Goal: Task Accomplishment & Management: Manage account settings

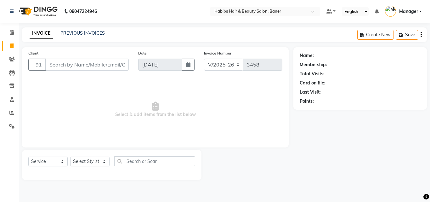
select select "5356"
select select "service"
click at [97, 159] on select "Select Stylist Admin [PERSON_NAME] Manager [PERSON_NAME] [PERSON_NAME] Ram Roha…" at bounding box center [89, 161] width 39 height 10
select select "90441"
click at [70, 156] on select "Select Stylist Admin [PERSON_NAME] Manager [PERSON_NAME] [PERSON_NAME] Ram Roha…" at bounding box center [89, 161] width 39 height 10
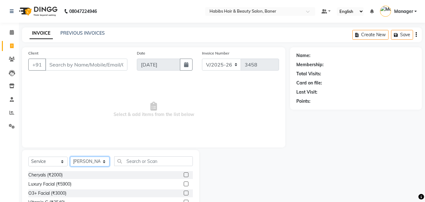
click at [70, 156] on select "Select Stylist Admin [PERSON_NAME] Manager [PERSON_NAME] [PERSON_NAME] Ram Roha…" at bounding box center [89, 161] width 39 height 10
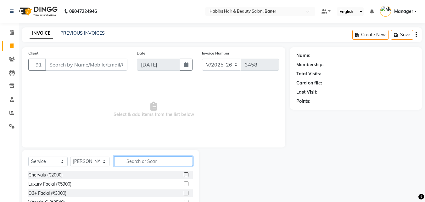
click at [135, 161] on input "text" at bounding box center [153, 161] width 79 height 10
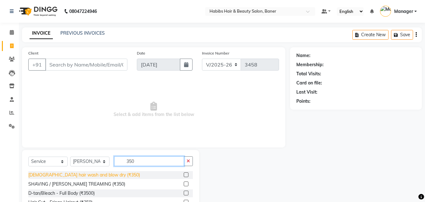
type input "350"
click at [97, 175] on div "[DEMOGRAPHIC_DATA] hair wash and blow dry (₹350)" at bounding box center [84, 174] width 112 height 7
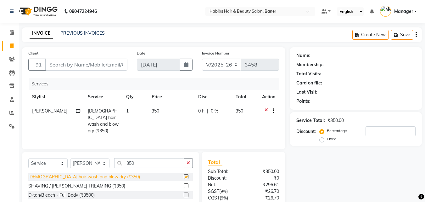
checkbox input "false"
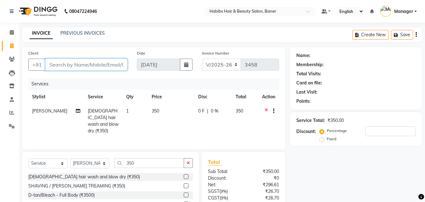
click at [97, 66] on input "Client" at bounding box center [86, 64] width 82 height 12
type input "9"
type input "0"
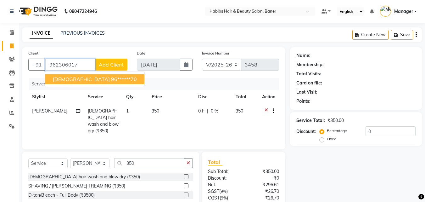
click at [111, 79] on ngb-highlight "96******70" at bounding box center [124, 79] width 26 height 6
type input "96******70"
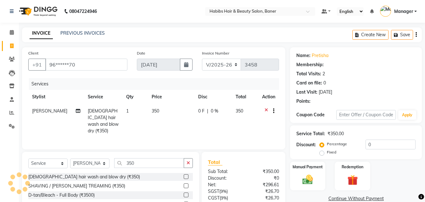
select select "1: Object"
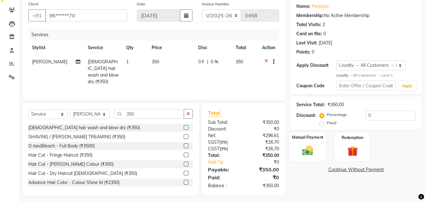
scroll to position [50, 0]
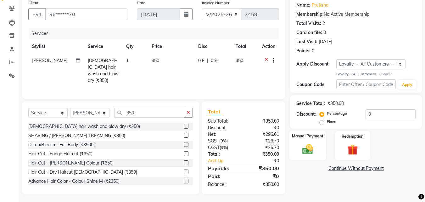
click at [308, 151] on img at bounding box center [308, 149] width 18 height 13
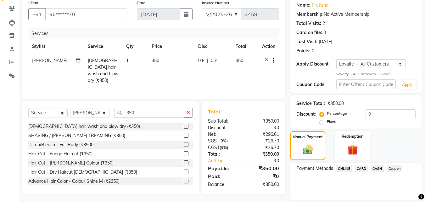
click at [341, 168] on span "ONLINE" at bounding box center [344, 168] width 16 height 7
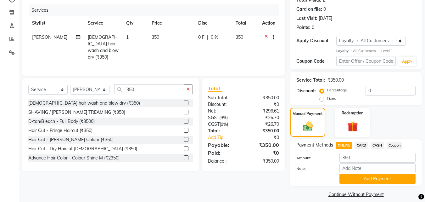
scroll to position [80, 0]
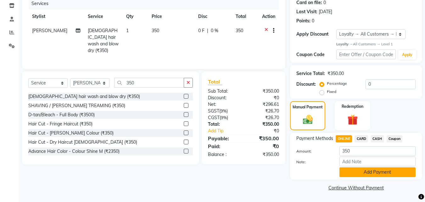
click at [376, 170] on button "Add Payment" at bounding box center [377, 172] width 76 height 10
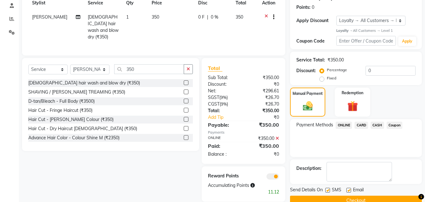
scroll to position [107, 0]
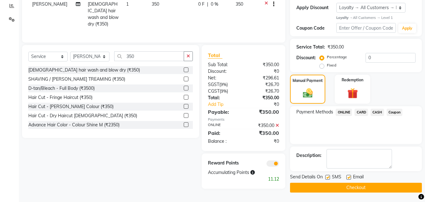
click at [361, 183] on button "Checkout" at bounding box center [356, 187] width 132 height 10
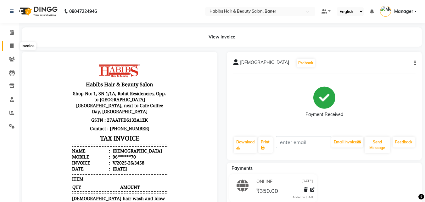
click at [11, 45] on icon at bounding box center [11, 45] width 3 height 5
select select "service"
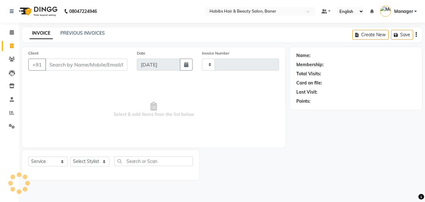
type input "3459"
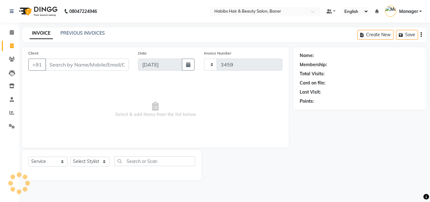
select select "5356"
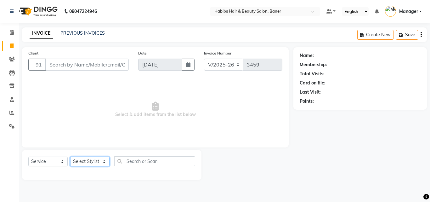
click at [84, 164] on select "Select Stylist Admin [PERSON_NAME] Manager [PERSON_NAME] [PERSON_NAME] Ram Roha…" at bounding box center [89, 161] width 39 height 10
select select "35494"
click at [70, 156] on select "Select Stylist Admin [PERSON_NAME] Manager [PERSON_NAME] [PERSON_NAME] Ram Roha…" at bounding box center [89, 161] width 39 height 10
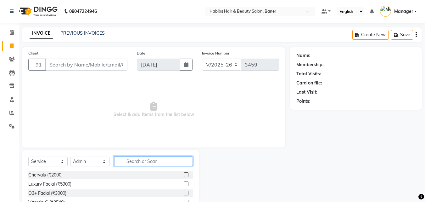
click at [126, 160] on input "text" at bounding box center [153, 161] width 79 height 10
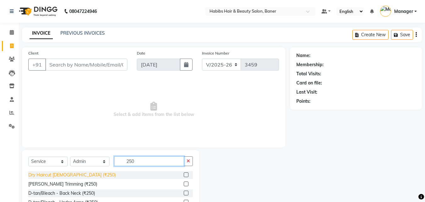
type input "250"
click at [73, 175] on div "Dry Haircut [DEMOGRAPHIC_DATA] (₹250)" at bounding box center [71, 174] width 87 height 7
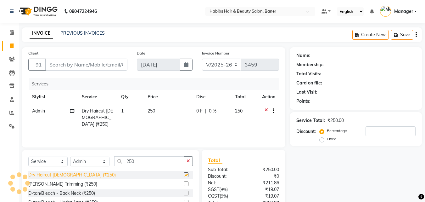
checkbox input "false"
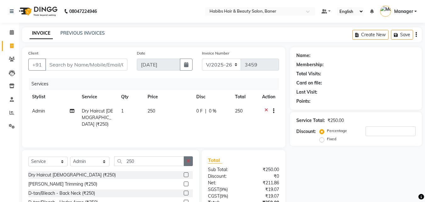
click at [184, 162] on button "button" at bounding box center [188, 161] width 9 height 10
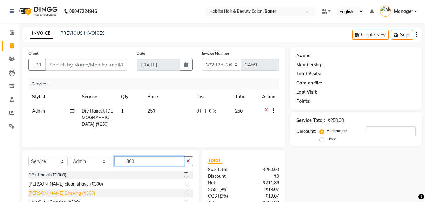
type input "300"
click at [67, 192] on div "[PERSON_NAME] Sheving (₹300)" at bounding box center [61, 193] width 67 height 7
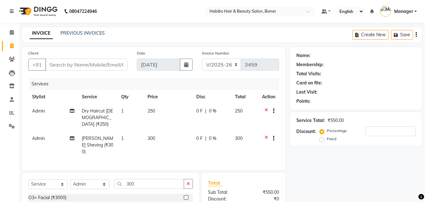
checkbox input "false"
click at [105, 64] on input "Client" at bounding box center [86, 64] width 82 height 12
click at [57, 66] on input "Client" at bounding box center [86, 64] width 82 height 12
type input "8"
type input "0"
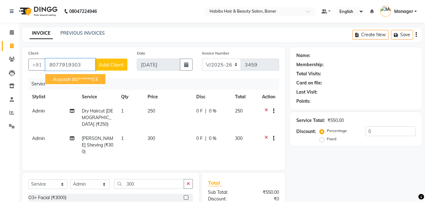
type input "8077919303"
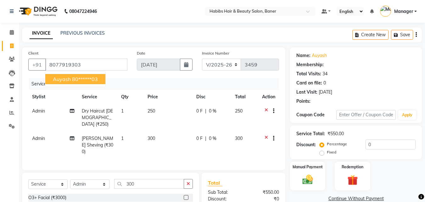
select select "1: Object"
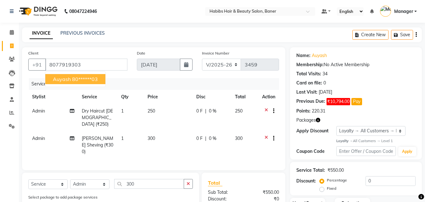
click at [68, 80] on span "auyash" at bounding box center [62, 79] width 18 height 6
type input "80******03"
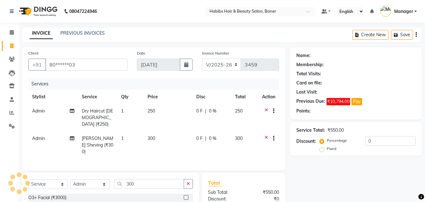
select select "1: Object"
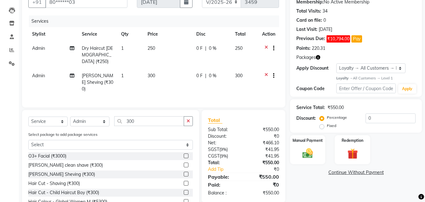
scroll to position [63, 0]
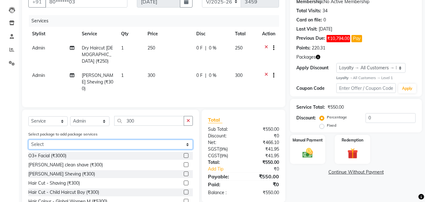
click at [183, 139] on select "Select 1799 HC/BD 1799 HC/BD" at bounding box center [110, 144] width 164 height 10
select select "1: Object"
click at [28, 139] on select "Select 1799 HC/BD 1799 HC/BD" at bounding box center [110, 144] width 164 height 10
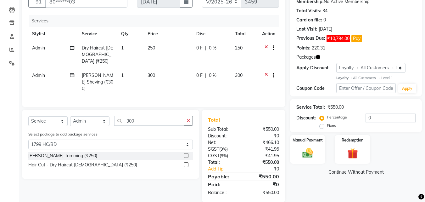
click at [265, 47] on icon at bounding box center [265, 49] width 3 height 8
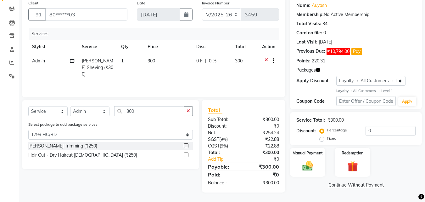
click at [264, 59] on div at bounding box center [268, 62] width 13 height 8
click at [264, 59] on icon at bounding box center [265, 62] width 3 height 8
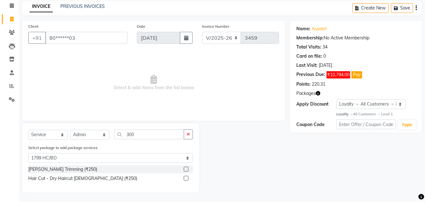
click at [185, 169] on label at bounding box center [186, 168] width 5 height 5
click at [185, 169] on input "checkbox" at bounding box center [186, 169] width 4 height 4
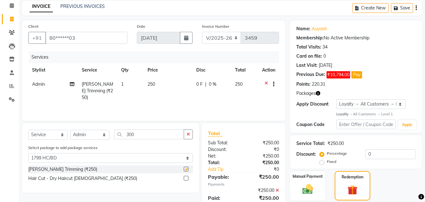
scroll to position [63, 0]
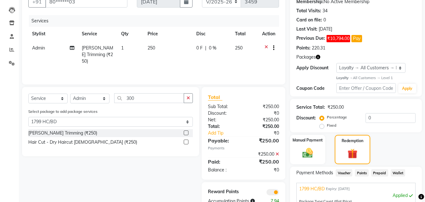
checkbox input "false"
click at [187, 142] on label at bounding box center [186, 141] width 5 height 5
click at [187, 142] on input "checkbox" at bounding box center [186, 142] width 4 height 4
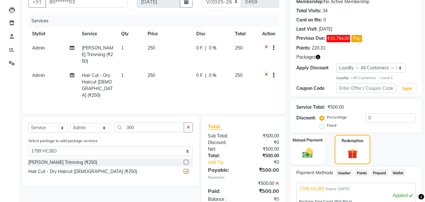
checkbox input "false"
click at [240, 47] on span "250" at bounding box center [239, 48] width 8 height 6
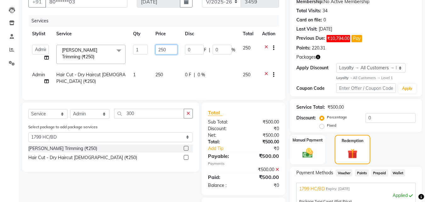
click at [170, 47] on input "250" at bounding box center [166, 50] width 22 height 10
type input "2"
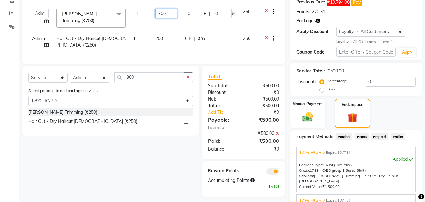
scroll to position [94, 0]
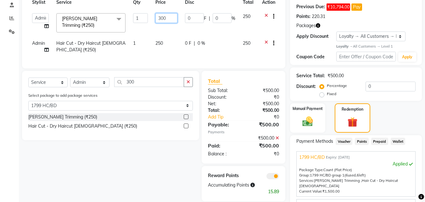
click at [167, 15] on input "300" at bounding box center [166, 18] width 22 height 10
type input "3"
type input "250"
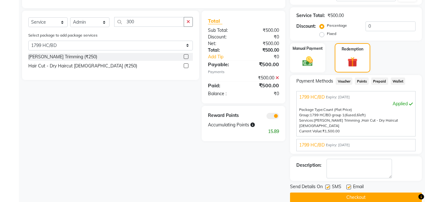
scroll to position [159, 0]
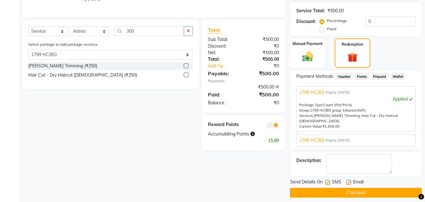
click at [363, 188] on button "Checkout" at bounding box center [356, 192] width 132 height 10
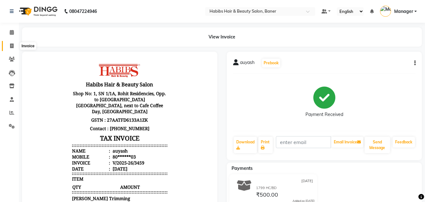
click at [12, 44] on icon at bounding box center [11, 45] width 3 height 5
select select "5356"
select select "service"
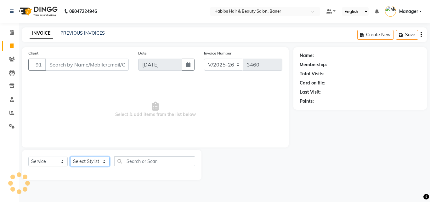
click at [89, 162] on select "Select Stylist" at bounding box center [89, 161] width 39 height 10
click at [89, 161] on select "Select Stylist" at bounding box center [89, 161] width 39 height 10
click at [93, 161] on select "Select Stylist Admin [PERSON_NAME] Manager [PERSON_NAME] [PERSON_NAME] Ram Roha…" at bounding box center [89, 161] width 39 height 10
click at [92, 163] on select "Select Stylist Admin [PERSON_NAME] Manager [PERSON_NAME] [PERSON_NAME] Ram Roha…" at bounding box center [89, 161] width 39 height 10
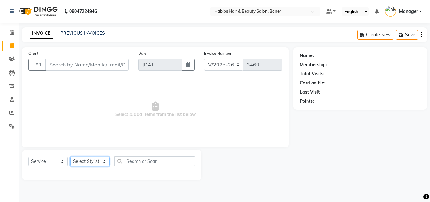
select select "67829"
click at [70, 156] on select "Select Stylist Admin [PERSON_NAME] Manager [PERSON_NAME] [PERSON_NAME] Ram Roha…" at bounding box center [89, 161] width 39 height 10
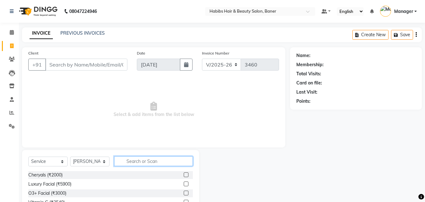
click at [126, 160] on input "text" at bounding box center [153, 161] width 79 height 10
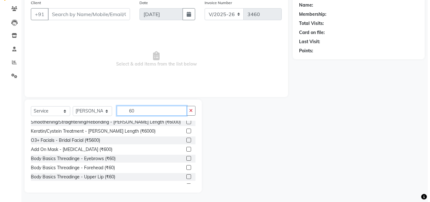
scroll to position [94, 0]
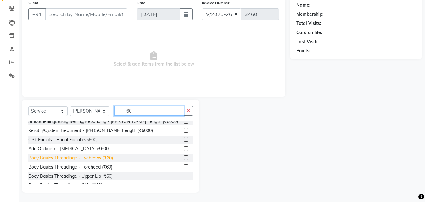
type input "60"
click at [100, 156] on div "Body Basics Threadinge - Eyebrows (₹60)" at bounding box center [70, 157] width 85 height 7
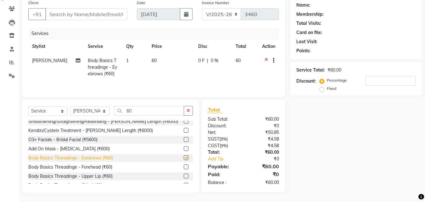
checkbox input "false"
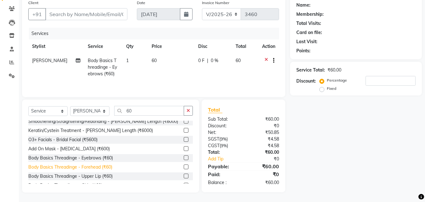
click at [105, 167] on div "Body Basics Threadinge - Forehead (₹60)" at bounding box center [70, 167] width 84 height 7
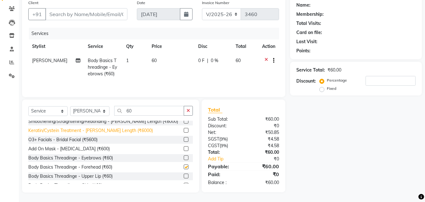
checkbox input "false"
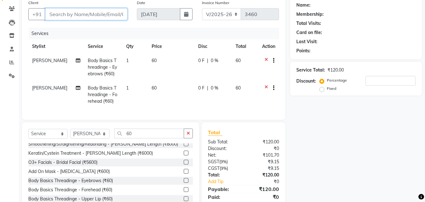
click at [111, 17] on input "Client" at bounding box center [86, 14] width 82 height 12
type input "9"
type input "0"
type input "9665320771"
click at [102, 16] on span "Add Client" at bounding box center [111, 14] width 25 height 6
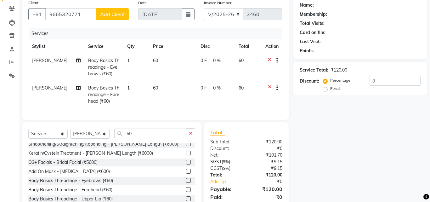
select select "22"
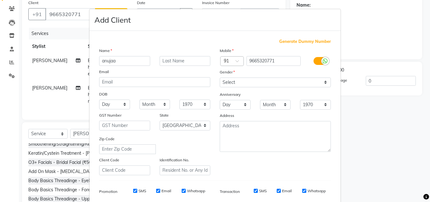
type input "anujaa"
click at [224, 83] on select "Select [DEMOGRAPHIC_DATA] [DEMOGRAPHIC_DATA] Other Prefer Not To Say" at bounding box center [275, 82] width 111 height 10
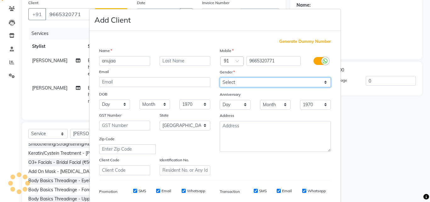
select select "[DEMOGRAPHIC_DATA]"
click at [220, 77] on select "Select [DEMOGRAPHIC_DATA] [DEMOGRAPHIC_DATA] Other Prefer Not To Say" at bounding box center [275, 82] width 111 height 10
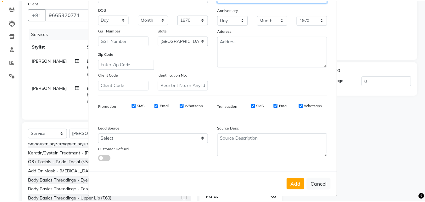
scroll to position [89, 0]
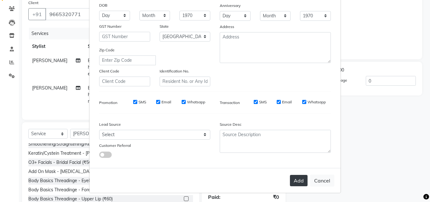
click at [298, 177] on button "Add" at bounding box center [299, 180] width 18 height 11
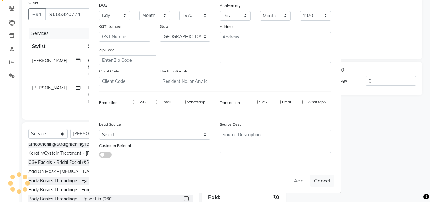
type input "96******71"
select select
select select "null"
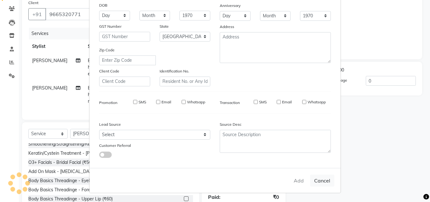
select select
checkbox input "false"
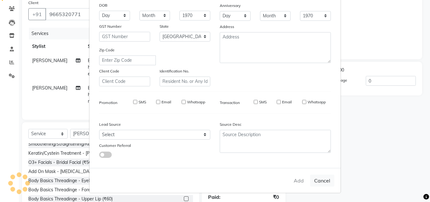
checkbox input "false"
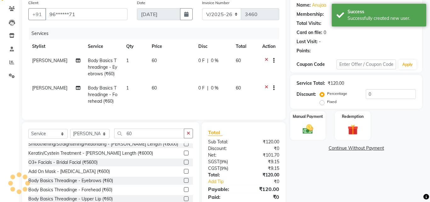
select select "1: Object"
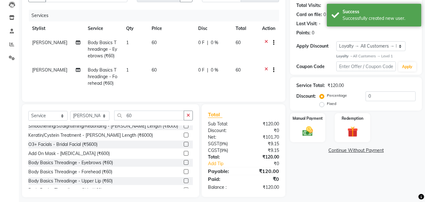
scroll to position [78, 0]
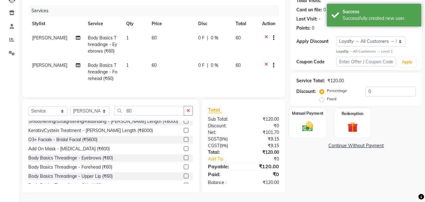
click at [306, 122] on img at bounding box center [308, 126] width 18 height 13
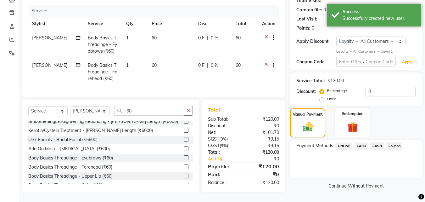
click at [377, 142] on span "CASH" at bounding box center [377, 145] width 14 height 7
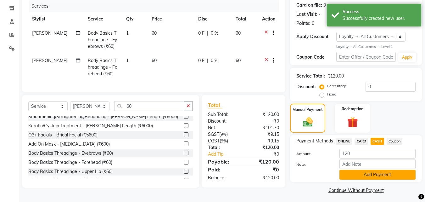
click at [376, 176] on button "Add Payment" at bounding box center [377, 175] width 76 height 10
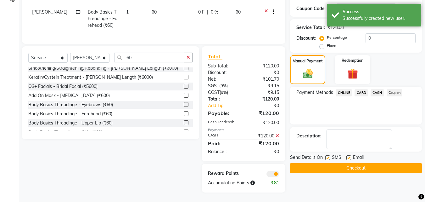
scroll to position [131, 0]
click at [354, 163] on button "Checkout" at bounding box center [356, 168] width 132 height 10
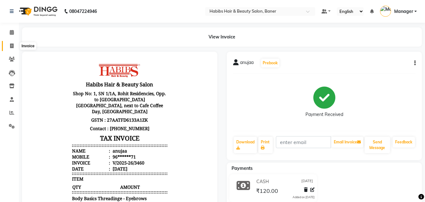
click at [12, 47] on icon at bounding box center [11, 45] width 3 height 5
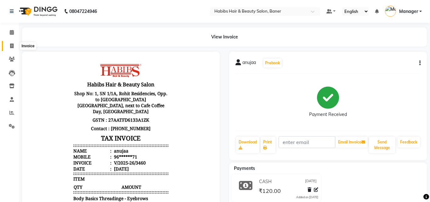
select select "5356"
select select "service"
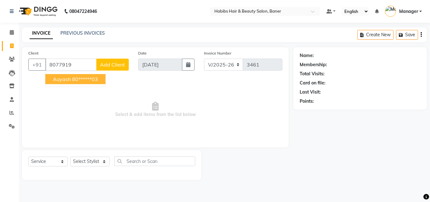
click at [89, 77] on ngb-highlight "80******03" at bounding box center [85, 79] width 26 height 6
type input "80******03"
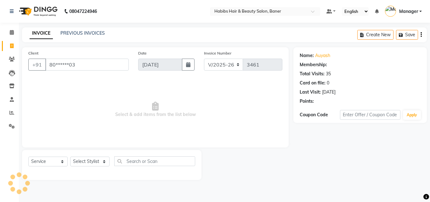
select select "1: Object"
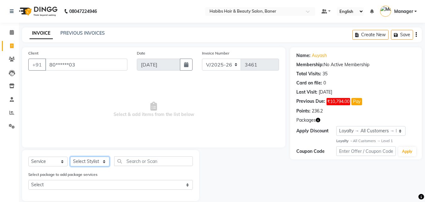
click at [96, 161] on select "Select Stylist Admin [PERSON_NAME] Manager [PERSON_NAME] [PERSON_NAME] Ram Roha…" at bounding box center [89, 161] width 39 height 10
select select "35494"
click at [70, 156] on select "Select Stylist Admin [PERSON_NAME] Manager [PERSON_NAME] [PERSON_NAME] Ram Roha…" at bounding box center [89, 161] width 39 height 10
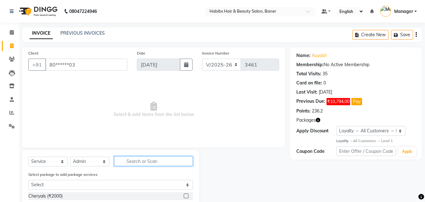
click at [122, 159] on input "text" at bounding box center [153, 161] width 79 height 10
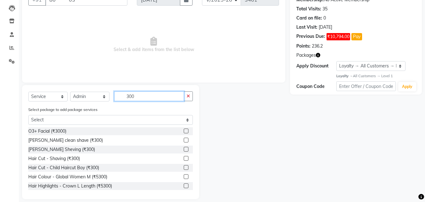
scroll to position [71, 0]
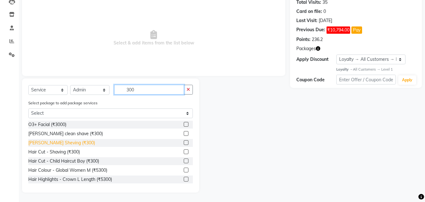
type input "300"
click at [64, 142] on div "[PERSON_NAME] Sheving (₹300)" at bounding box center [61, 142] width 67 height 7
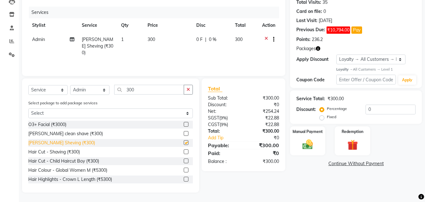
checkbox input "false"
click at [154, 39] on span "300" at bounding box center [151, 39] width 8 height 6
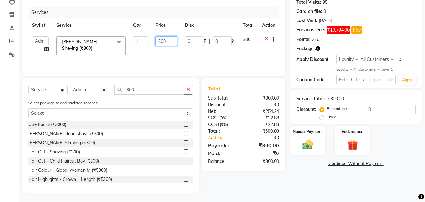
click at [168, 41] on input "300" at bounding box center [166, 41] width 22 height 10
type input "3"
click at [173, 42] on input "50" at bounding box center [166, 41] width 22 height 10
type input "5"
type input "300"
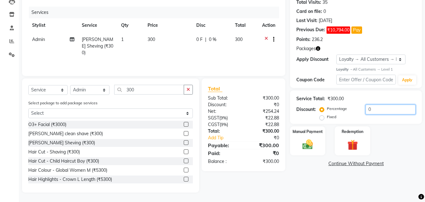
click at [381, 111] on input "0" at bounding box center [390, 109] width 50 height 10
type input "0"
click at [309, 144] on img at bounding box center [308, 144] width 18 height 13
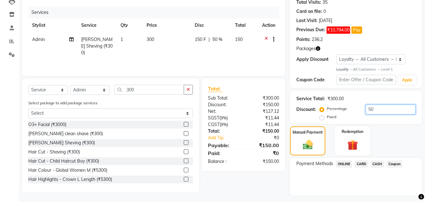
click at [379, 109] on input "50" at bounding box center [390, 109] width 50 height 10
type input "5"
type input "7"
type input "8"
click at [245, 36] on td "300" at bounding box center [244, 45] width 27 height 27
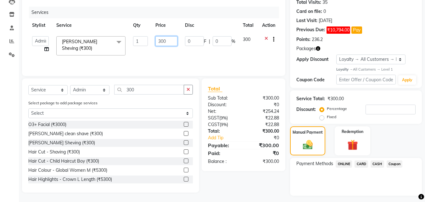
click at [171, 39] on input "300" at bounding box center [166, 41] width 22 height 10
type input "3"
type input "50"
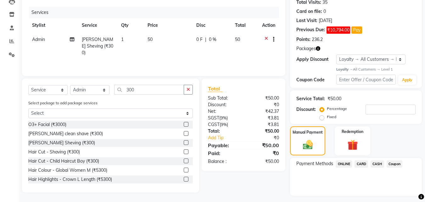
click at [346, 163] on span "ONLINE" at bounding box center [344, 163] width 16 height 7
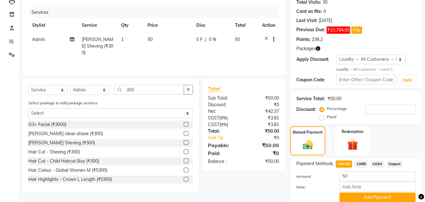
scroll to position [97, 0]
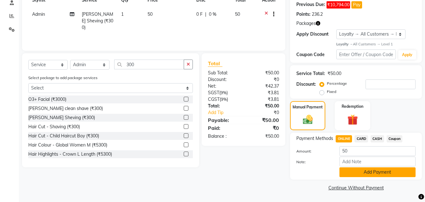
click at [364, 171] on button "Add Payment" at bounding box center [377, 172] width 76 height 10
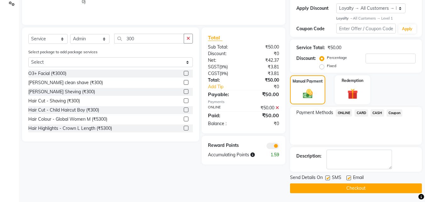
scroll to position [123, 0]
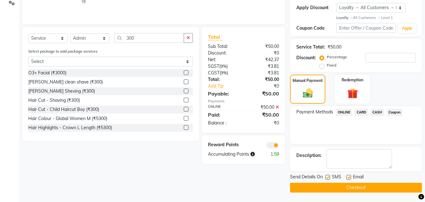
click at [364, 186] on button "Checkout" at bounding box center [356, 187] width 132 height 10
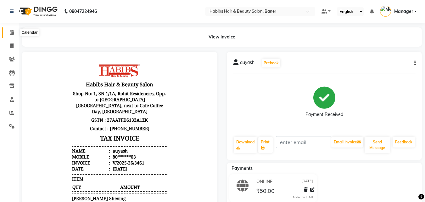
click at [11, 32] on icon at bounding box center [12, 32] width 4 height 5
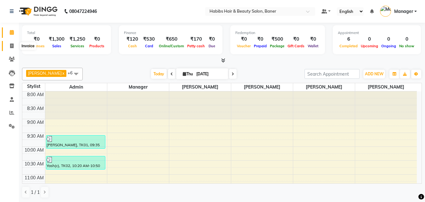
click at [12, 44] on icon at bounding box center [11, 45] width 3 height 5
select select "service"
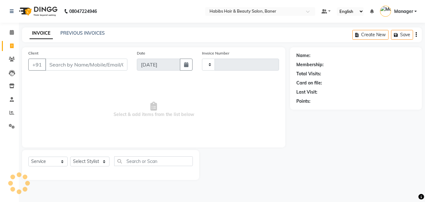
type input "3462"
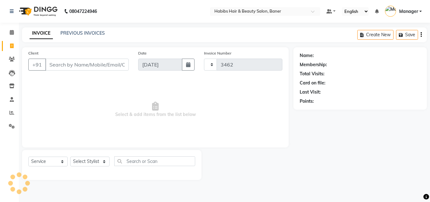
select select "5356"
click at [90, 32] on link "PREVIOUS INVOICES" at bounding box center [82, 33] width 44 height 6
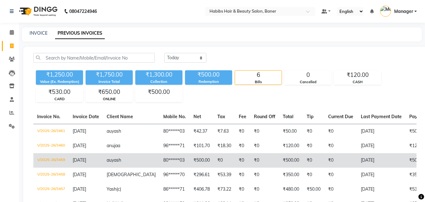
click at [115, 159] on span "auyash" at bounding box center [114, 160] width 14 height 6
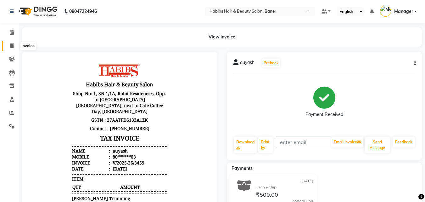
click at [11, 47] on icon at bounding box center [11, 45] width 3 height 5
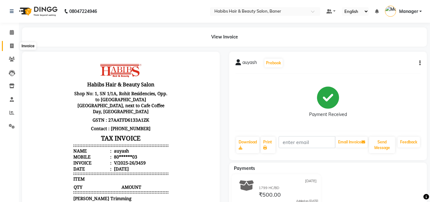
select select "5356"
select select "service"
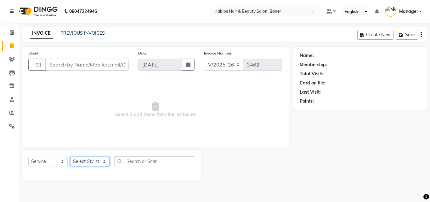
click at [82, 161] on select "Select Stylist Admin [PERSON_NAME] Manager [PERSON_NAME] [PERSON_NAME] Ram Roha…" at bounding box center [89, 161] width 39 height 10
select select "35494"
click at [70, 156] on select "Select Stylist Admin [PERSON_NAME] Manager [PERSON_NAME] [PERSON_NAME] Ram Roha…" at bounding box center [89, 161] width 39 height 10
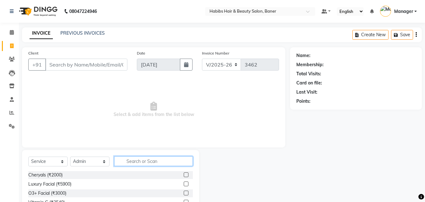
click at [146, 162] on input "text" at bounding box center [153, 161] width 79 height 10
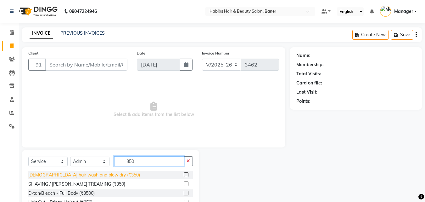
type input "350"
click at [98, 175] on div "[DEMOGRAPHIC_DATA] hair wash and blow dry (₹350)" at bounding box center [84, 174] width 112 height 7
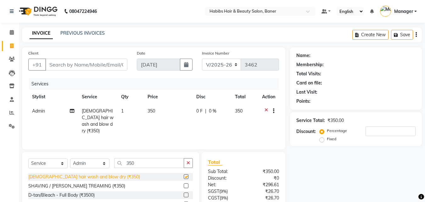
checkbox input "false"
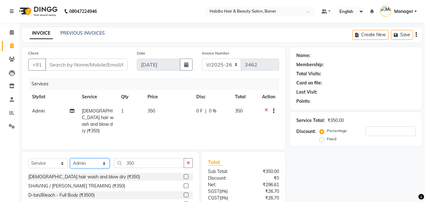
click at [96, 162] on select "Select Stylist Admin [PERSON_NAME] Manager [PERSON_NAME] [PERSON_NAME] Ram Roha…" at bounding box center [89, 163] width 39 height 10
select select "90441"
click at [70, 158] on select "Select Stylist Admin [PERSON_NAME] Manager [PERSON_NAME] [PERSON_NAME] Ram Roha…" at bounding box center [89, 163] width 39 height 10
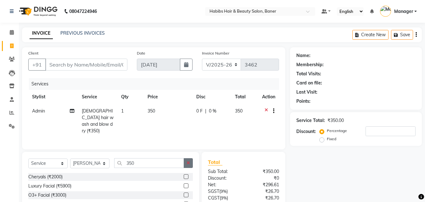
click at [188, 161] on icon "button" at bounding box center [187, 162] width 3 height 4
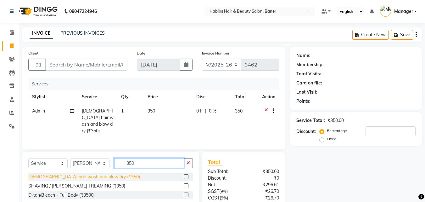
type input "350"
click at [95, 174] on div "[DEMOGRAPHIC_DATA] hair wash and blow dry (₹350)" at bounding box center [84, 176] width 112 height 7
checkbox input "false"
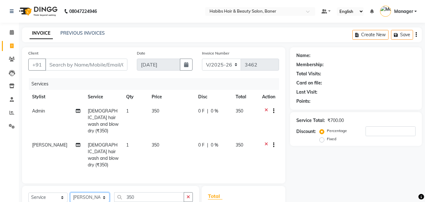
click at [103, 192] on select "Select Stylist Admin [PERSON_NAME] Manager [PERSON_NAME] [PERSON_NAME] Ram Roha…" at bounding box center [89, 197] width 39 height 10
select select "67829"
click at [70, 192] on select "Select Stylist Admin [PERSON_NAME] Manager [PERSON_NAME] [PERSON_NAME] Ram Roha…" at bounding box center [89, 197] width 39 height 10
click at [188, 194] on icon "button" at bounding box center [187, 196] width 3 height 4
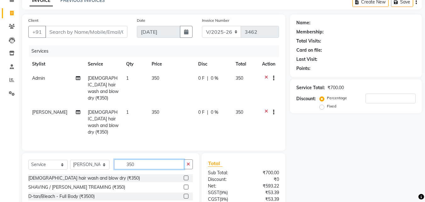
scroll to position [78, 0]
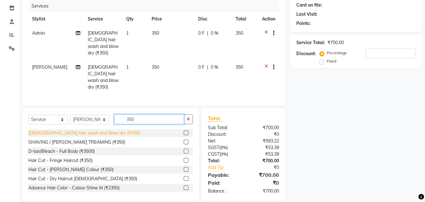
type input "350"
click at [102, 130] on div "[DEMOGRAPHIC_DATA] hair wash and blow dry (₹350)" at bounding box center [84, 133] width 112 height 7
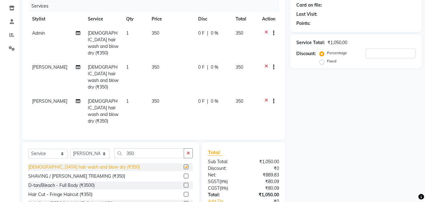
checkbox input "false"
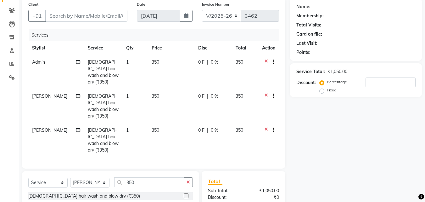
scroll to position [0, 0]
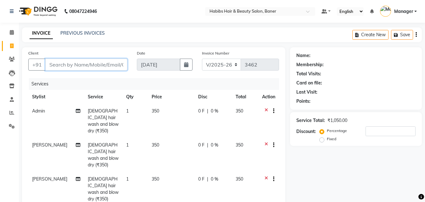
click at [96, 62] on input "Client" at bounding box center [86, 64] width 82 height 12
click at [157, 140] on td "350" at bounding box center [171, 155] width 47 height 34
select select "90441"
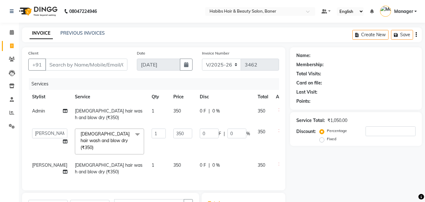
click at [131, 134] on span at bounding box center [137, 134] width 13 height 12
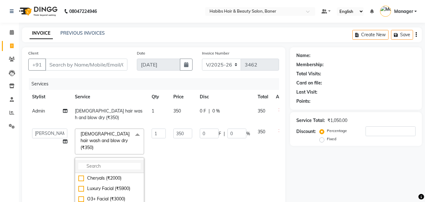
click at [101, 163] on input "multiselect-search" at bounding box center [109, 166] width 62 height 7
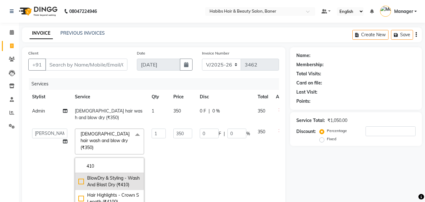
type input "410"
click at [105, 177] on div "BlowDry & Styling - Wash And Blast Dry (₹410)" at bounding box center [109, 181] width 62 height 13
checkbox input "true"
type input "410"
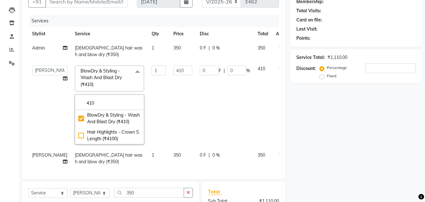
scroll to position [31, 0]
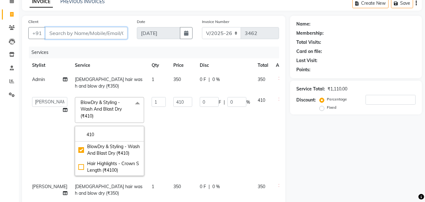
click at [80, 31] on input "Client" at bounding box center [86, 33] width 82 height 12
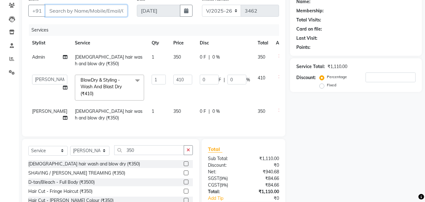
scroll to position [0, 0]
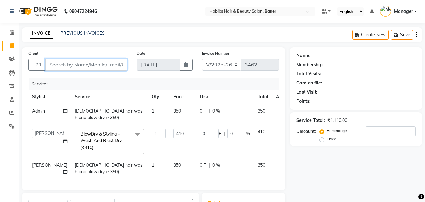
type input "9"
type input "0"
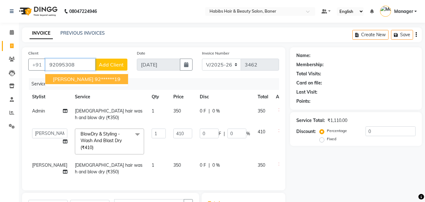
click at [95, 78] on ngb-highlight "92******19" at bounding box center [108, 79] width 26 height 6
type input "92******19"
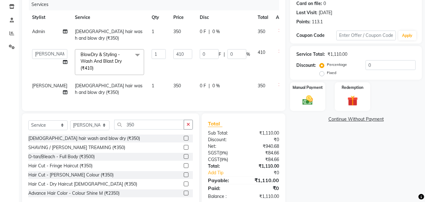
scroll to position [98, 0]
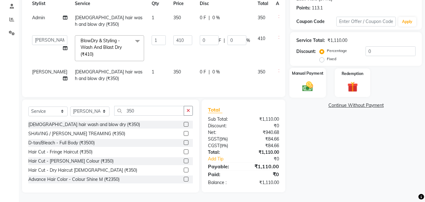
click at [306, 83] on img at bounding box center [308, 86] width 18 height 13
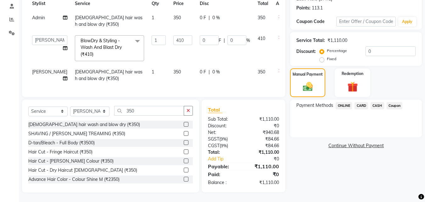
click at [360, 102] on span "CARD" at bounding box center [361, 105] width 14 height 7
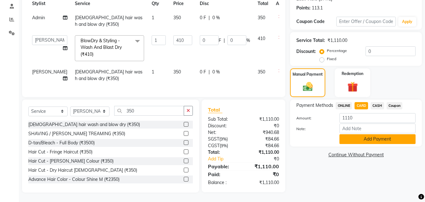
click at [361, 134] on button "Add Payment" at bounding box center [377, 139] width 76 height 10
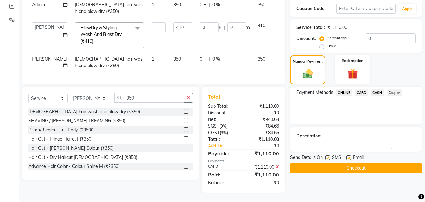
scroll to position [111, 0]
click at [345, 163] on button "Checkout" at bounding box center [356, 168] width 132 height 10
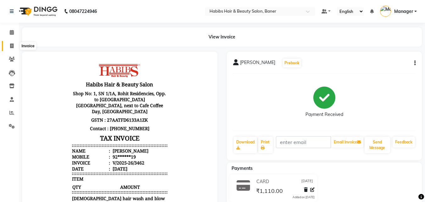
click at [11, 47] on icon at bounding box center [11, 45] width 3 height 5
select select "service"
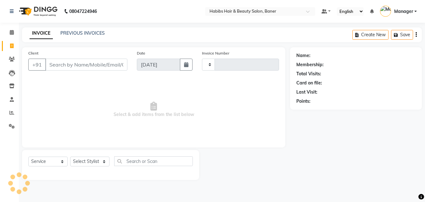
type input "3463"
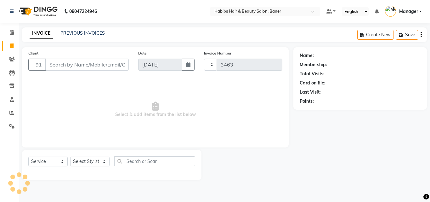
select select "5356"
click at [96, 31] on link "PREVIOUS INVOICES" at bounding box center [82, 33] width 44 height 6
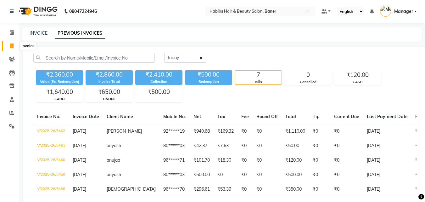
click at [10, 44] on icon at bounding box center [11, 45] width 3 height 5
select select "5356"
select select "service"
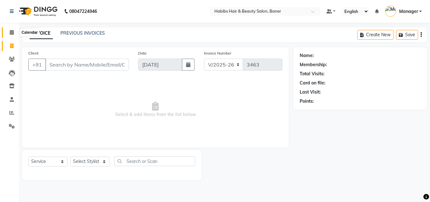
click at [13, 31] on icon at bounding box center [12, 32] width 4 height 5
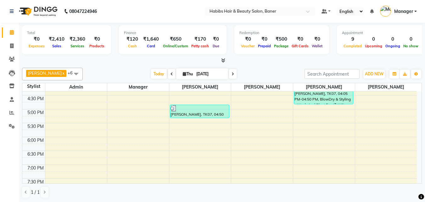
scroll to position [220, 0]
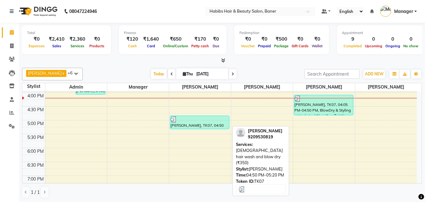
click at [186, 125] on div "aaditi, TK07, 04:50 PM-05:20 PM, female hair wash and blow dry (₹350)" at bounding box center [199, 122] width 59 height 13
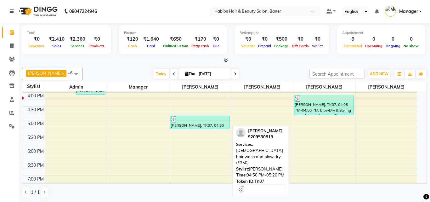
select select "3"
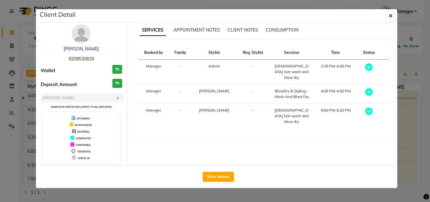
click at [277, 27] on div "CONSUMPTION" at bounding box center [281, 30] width 33 height 7
click at [279, 28] on span "CONSUMPTION" at bounding box center [281, 30] width 33 height 6
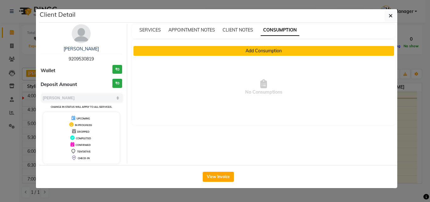
click at [279, 51] on button "Add Consumption" at bounding box center [263, 51] width 261 height 10
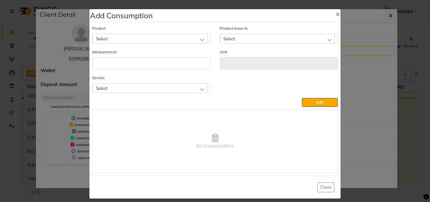
click at [166, 36] on div "Select" at bounding box center [149, 38] width 115 height 9
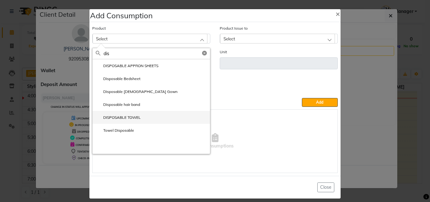
type input "dis"
click at [126, 116] on label "DISPOSABLE TOWEL" at bounding box center [118, 117] width 45 height 6
type input "ml"
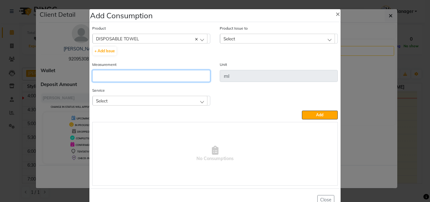
click at [126, 75] on input "number" at bounding box center [151, 76] width 118 height 12
type input "1"
click at [129, 97] on div "Select" at bounding box center [149, 100] width 115 height 9
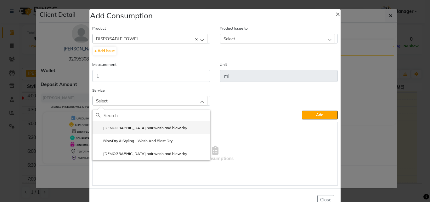
click at [144, 128] on label "[DEMOGRAPHIC_DATA] hair wash and blow dry" at bounding box center [141, 128] width 91 height 6
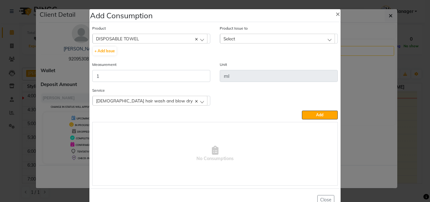
click at [231, 38] on span "Select" at bounding box center [229, 38] width 12 height 5
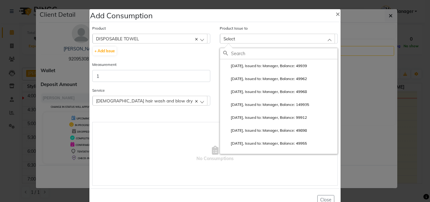
click at [253, 65] on label "2025-08-27, Issued to: Manager, Balance: 49939" at bounding box center [265, 66] width 84 height 6
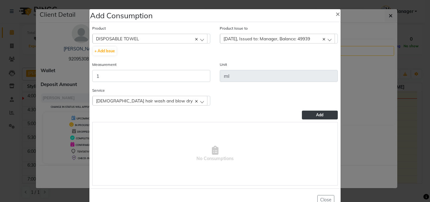
click at [316, 115] on span "Add" at bounding box center [319, 114] width 7 height 5
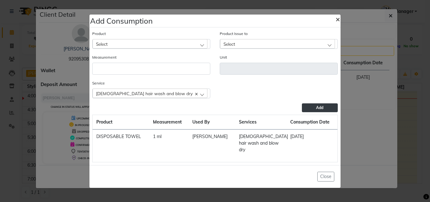
click at [335, 23] on span "×" at bounding box center [337, 18] width 4 height 9
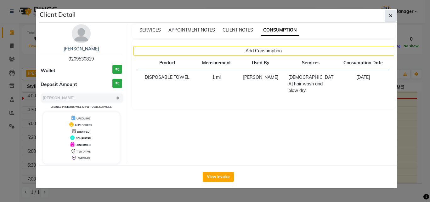
click at [387, 16] on button "button" at bounding box center [390, 16] width 12 height 12
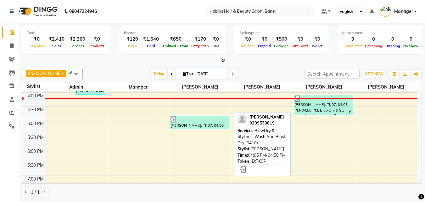
click at [313, 104] on div "aaditi, TK07, 04:05 PM-04:50 PM, BlowDry & Styling - Wash And Blast Dry (₹410)" at bounding box center [323, 105] width 59 height 20
select select "3"
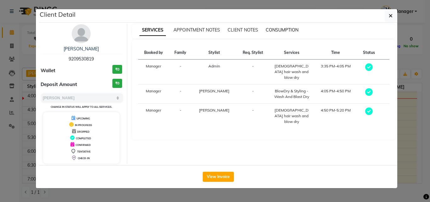
click at [285, 29] on span "CONSUMPTION" at bounding box center [281, 30] width 33 height 6
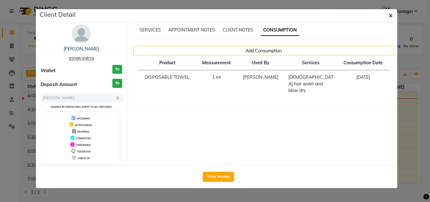
click at [282, 30] on span "CONSUMPTION" at bounding box center [279, 30] width 39 height 11
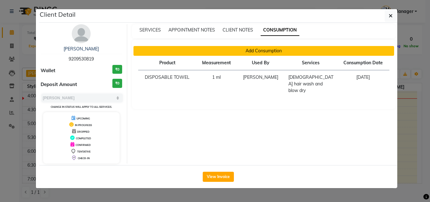
click at [275, 47] on button "Add Consumption" at bounding box center [263, 51] width 261 height 10
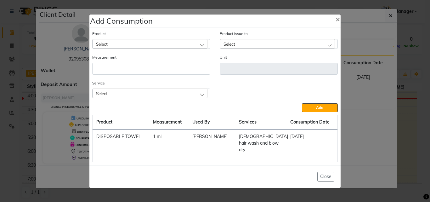
click at [196, 47] on div "Select" at bounding box center [149, 43] width 115 height 9
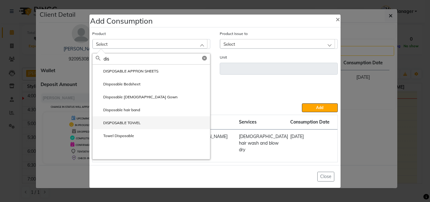
type input "dis"
click at [134, 125] on label "DISPOSABLE TOWEL" at bounding box center [118, 123] width 45 height 6
type input "ml"
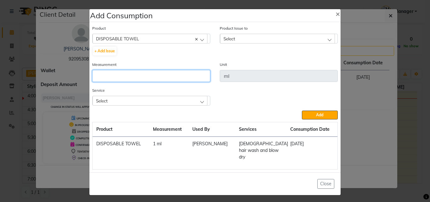
click at [132, 76] on input "number" at bounding box center [151, 76] width 118 height 12
type input "1"
click at [153, 100] on div "Select" at bounding box center [149, 100] width 115 height 9
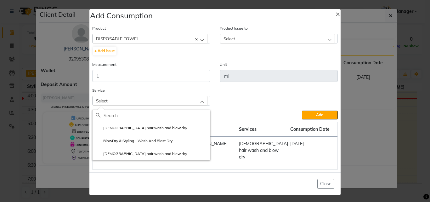
click at [143, 128] on label "[DEMOGRAPHIC_DATA] hair wash and blow dry" at bounding box center [141, 128] width 91 height 6
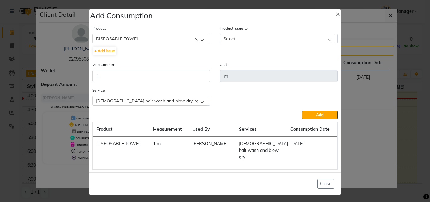
click at [236, 39] on div "Select" at bounding box center [277, 38] width 115 height 9
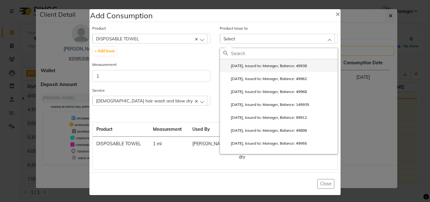
click at [261, 67] on label "2025-08-27, Issued to: Manager, Balance: 49938" at bounding box center [265, 66] width 84 height 6
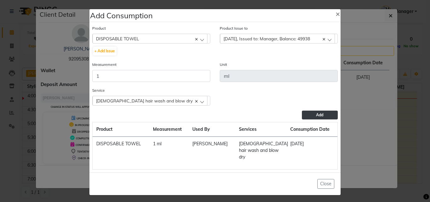
click at [318, 117] on span "Add" at bounding box center [319, 114] width 7 height 5
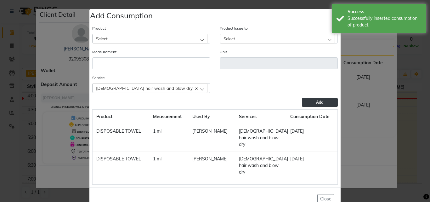
click at [314, 14] on div "Add Consumption ×" at bounding box center [214, 15] width 251 height 13
click at [336, 12] on div "Success Successfully inserted consumption of product." at bounding box center [378, 18] width 94 height 29
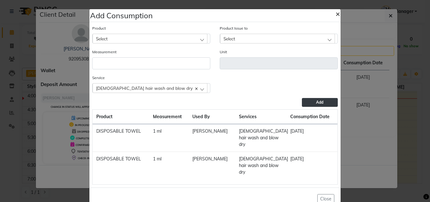
click at [336, 13] on span "×" at bounding box center [337, 13] width 4 height 9
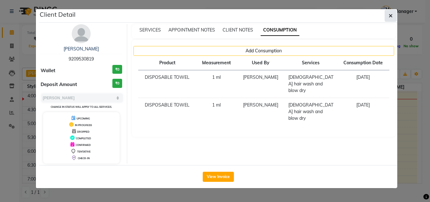
click at [388, 16] on button "button" at bounding box center [390, 16] width 12 height 12
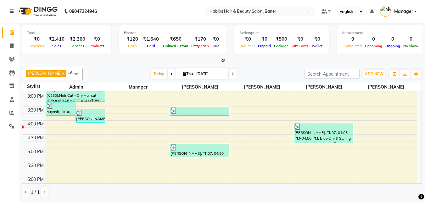
scroll to position [189, 0]
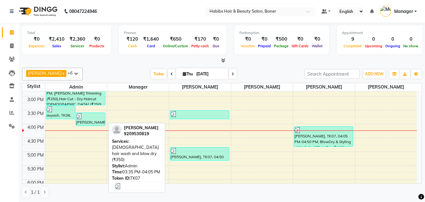
click at [86, 120] on div "aaditi, TK07, 03:35 PM-04:05 PM, female hair wash and blow dry (₹350)" at bounding box center [90, 119] width 29 height 13
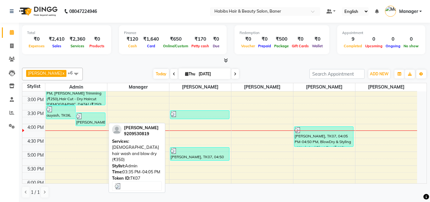
select select "3"
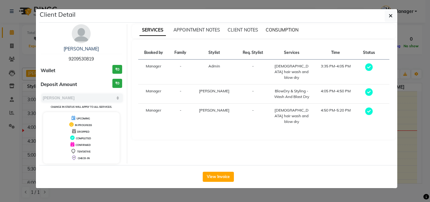
click at [288, 30] on span "CONSUMPTION" at bounding box center [281, 30] width 33 height 6
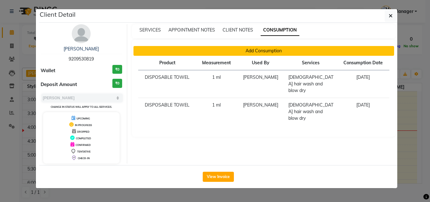
click at [277, 52] on button "Add Consumption" at bounding box center [263, 51] width 261 height 10
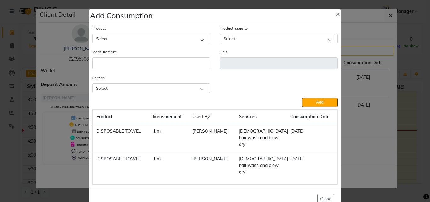
click at [163, 38] on div "Select" at bounding box center [149, 38] width 115 height 9
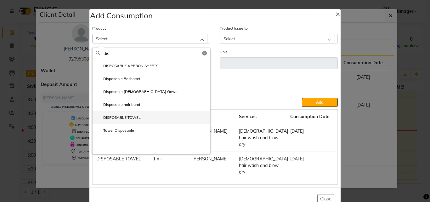
type input "dis"
click at [129, 115] on label "DISPOSABLE TOWEL" at bounding box center [118, 117] width 45 height 6
type input "ml"
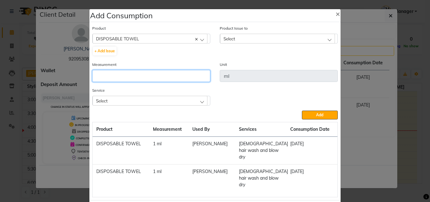
click at [139, 79] on input "number" at bounding box center [151, 76] width 118 height 12
type input "1"
click at [132, 102] on div "Select" at bounding box center [149, 100] width 115 height 9
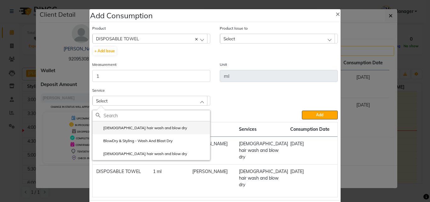
click at [135, 129] on label "[DEMOGRAPHIC_DATA] hair wash and blow dry" at bounding box center [141, 128] width 91 height 6
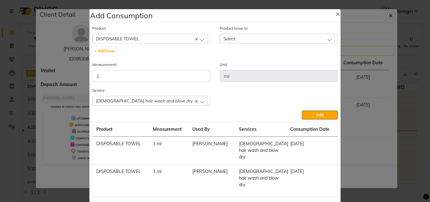
click at [240, 37] on div "Select" at bounding box center [277, 38] width 115 height 9
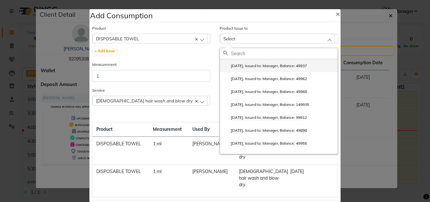
click at [260, 62] on li "2025-08-27, Issued to: Manager, Balance: 49937" at bounding box center [278, 65] width 117 height 13
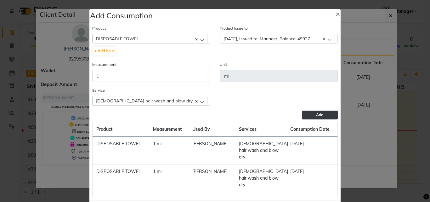
click at [316, 113] on span "Add" at bounding box center [319, 114] width 7 height 5
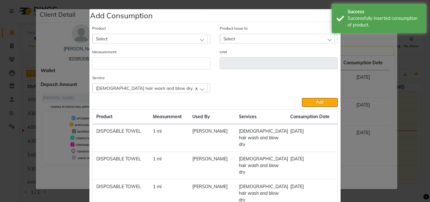
click at [325, 16] on div "Add Consumption ×" at bounding box center [214, 15] width 251 height 13
click at [343, 46] on ngb-modal-window "Add Consumption × Product Select 4-88 Product Issue to Select 2025-08-27, Issue…" at bounding box center [215, 101] width 430 height 202
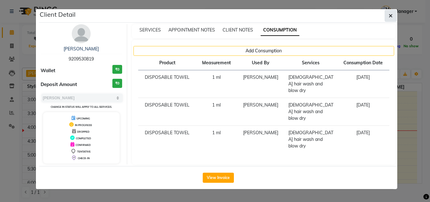
click at [391, 17] on icon "button" at bounding box center [390, 15] width 4 height 5
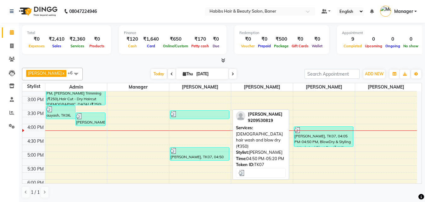
click at [213, 156] on div "aaditi, TK07, 04:50 PM-05:20 PM, female hair wash and blow dry (₹350)" at bounding box center [199, 153] width 59 height 13
select select "3"
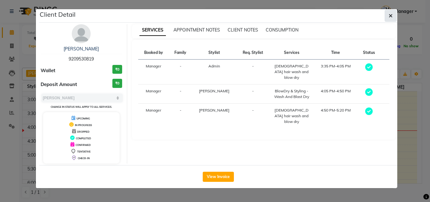
click at [387, 14] on button "button" at bounding box center [390, 16] width 12 height 12
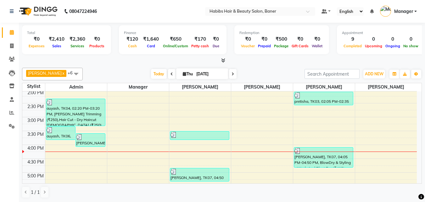
scroll to position [166, 0]
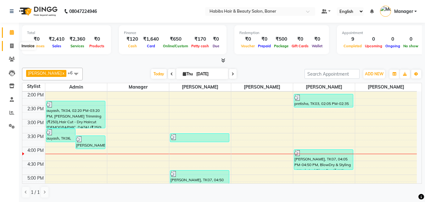
click at [14, 46] on icon at bounding box center [11, 45] width 3 height 5
select select "service"
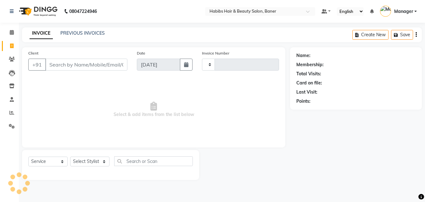
type input "3463"
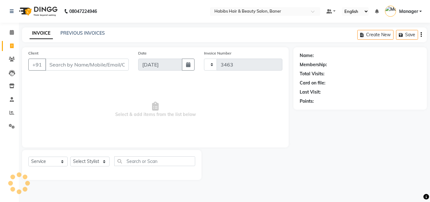
select select "5356"
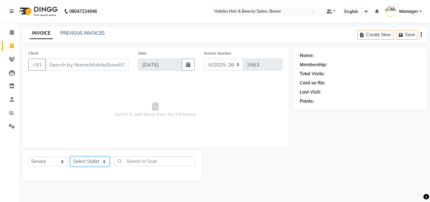
click at [87, 162] on select "Select Stylist Admin [PERSON_NAME] Manager [PERSON_NAME] [PERSON_NAME] Ram Roha…" at bounding box center [89, 161] width 39 height 10
select select "90441"
click at [70, 156] on select "Select Stylist Admin [PERSON_NAME] Manager [PERSON_NAME] [PERSON_NAME] Ram Roha…" at bounding box center [89, 161] width 39 height 10
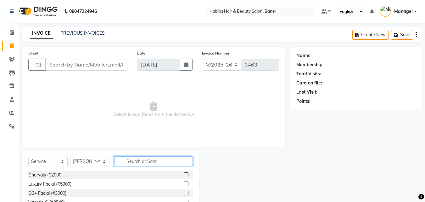
click at [137, 163] on input "text" at bounding box center [153, 161] width 79 height 10
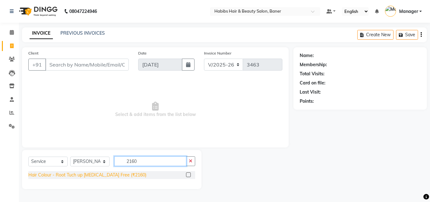
type input "2160"
click at [124, 174] on div "Hair Colour - Root Tuch up [MEDICAL_DATA] Free (₹2160)" at bounding box center [87, 174] width 118 height 7
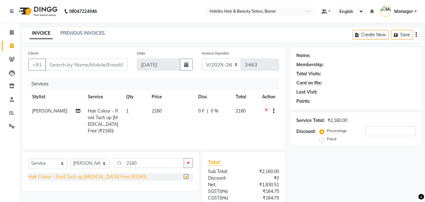
checkbox input "false"
click at [264, 110] on icon at bounding box center [265, 112] width 3 height 8
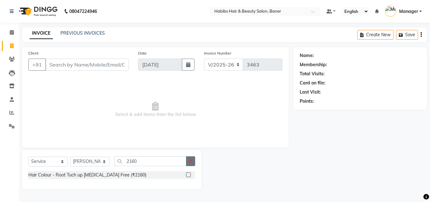
click at [190, 160] on icon "button" at bounding box center [190, 161] width 3 height 4
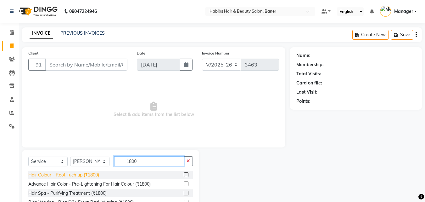
type input "1800"
click at [92, 174] on div "Hair Colour - Root Tuch up (₹1800)" at bounding box center [63, 174] width 71 height 7
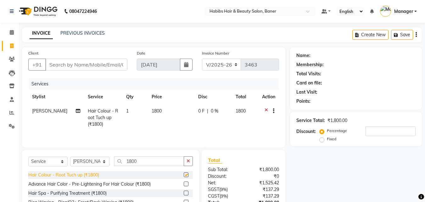
checkbox input "false"
click at [187, 162] on icon "button" at bounding box center [187, 161] width 3 height 4
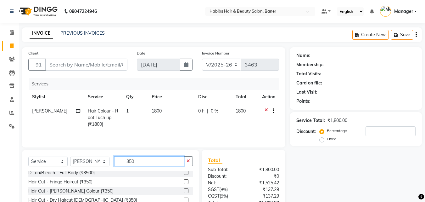
scroll to position [31, 0]
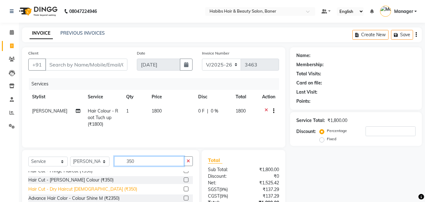
type input "350"
click at [97, 186] on div "Hair Cut - Dry Haircut [DEMOGRAPHIC_DATA] (₹350)" at bounding box center [82, 189] width 109 height 7
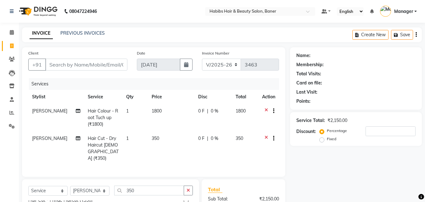
checkbox input "false"
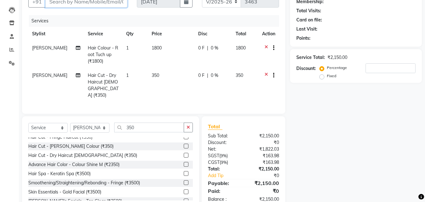
click at [108, 2] on input "Client" at bounding box center [86, 2] width 82 height 12
type input "9"
type input "0"
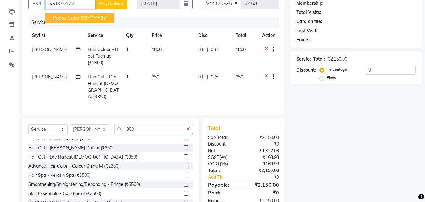
click at [101, 16] on ngb-highlight "99******87" at bounding box center [94, 17] width 26 height 6
type input "99******87"
select select "2: Object"
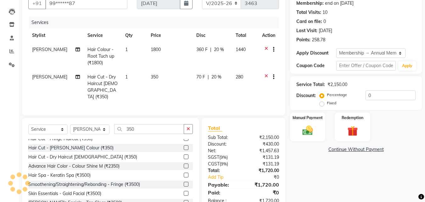
type input "20"
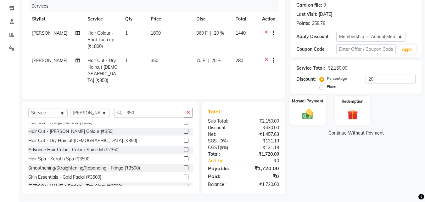
click at [306, 114] on img at bounding box center [308, 114] width 18 height 13
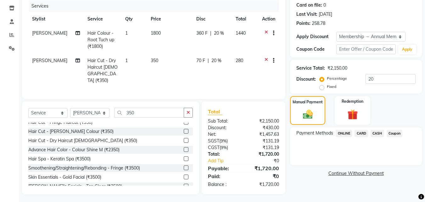
click at [347, 132] on span "ONLINE" at bounding box center [344, 133] width 16 height 7
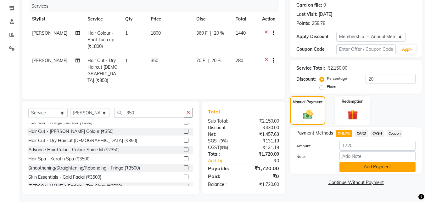
click at [362, 167] on button "Add Payment" at bounding box center [377, 167] width 76 height 10
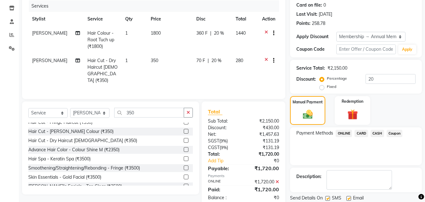
scroll to position [113, 0]
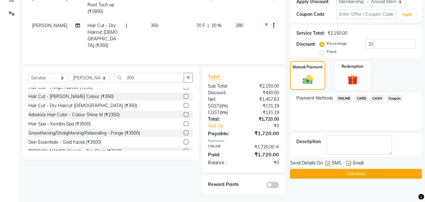
click at [346, 97] on span "ONLINE" at bounding box center [344, 98] width 16 height 7
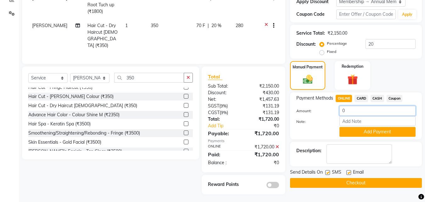
click at [354, 111] on input "0" at bounding box center [377, 111] width 76 height 10
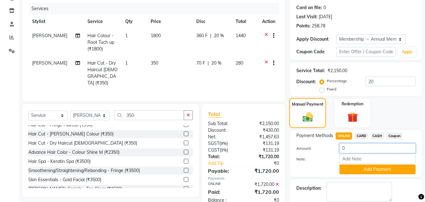
scroll to position [81, 0]
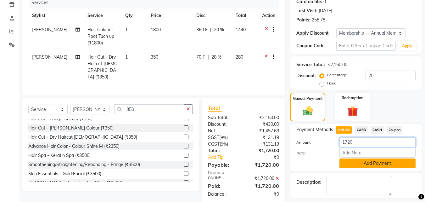
type input "1720"
click at [359, 161] on button "Add Payment" at bounding box center [377, 163] width 76 height 10
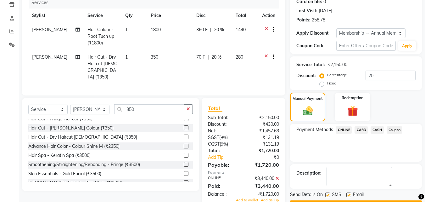
scroll to position [118, 0]
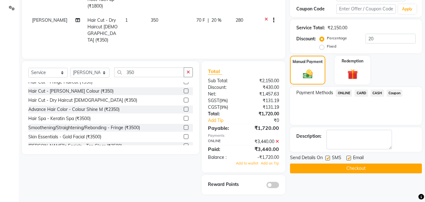
click at [354, 165] on button "Checkout" at bounding box center [356, 168] width 132 height 10
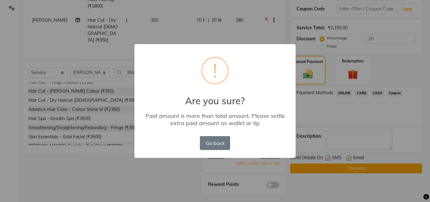
click at [284, 74] on div "× ! Are you sure? Paid amount is more than total amount. Please settle extra pa…" at bounding box center [214, 101] width 161 height 114
click at [282, 58] on div "× ! Are you sure? Paid amount is more than total amount. Please settle extra pa…" at bounding box center [214, 101] width 161 height 114
click at [206, 143] on button "Go back" at bounding box center [215, 143] width 30 height 14
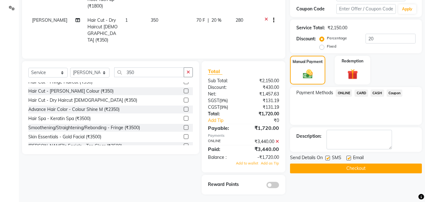
click at [318, 171] on button "Checkout" at bounding box center [356, 168] width 132 height 10
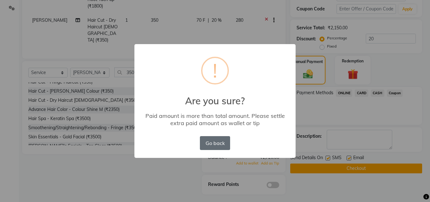
click at [221, 143] on button "Go back" at bounding box center [215, 143] width 30 height 14
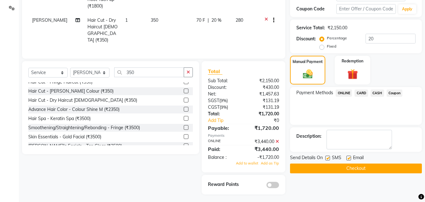
scroll to position [0, 0]
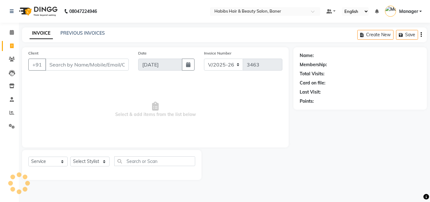
select select "5356"
select select "service"
click at [77, 65] on input "Client" at bounding box center [86, 64] width 83 height 12
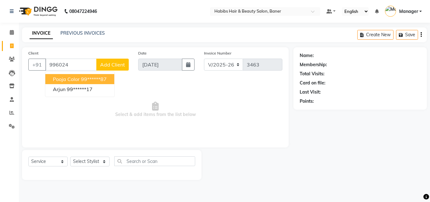
click at [79, 75] on button "Pooja Color 99******87" at bounding box center [79, 79] width 69 height 10
type input "99******87"
select select "2: Object"
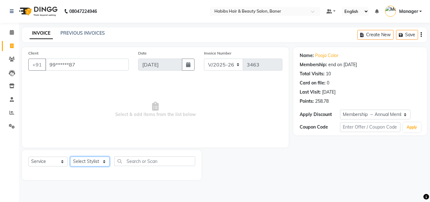
click at [80, 157] on select "Select Stylist Admin [PERSON_NAME] Manager [PERSON_NAME] [PERSON_NAME] Ram Roha…" at bounding box center [89, 161] width 39 height 10
select select "90441"
click at [70, 156] on select "Select Stylist Admin [PERSON_NAME] Manager [PERSON_NAME] [PERSON_NAME] Ram Roha…" at bounding box center [89, 161] width 39 height 10
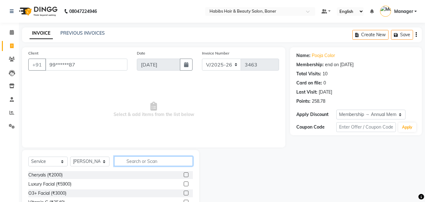
click at [133, 160] on input "text" at bounding box center [153, 161] width 79 height 10
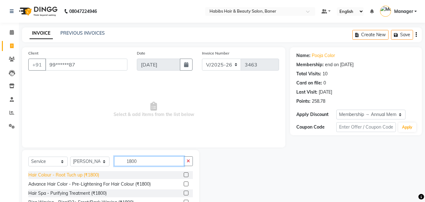
type input "1800"
click at [89, 174] on div "Hair Colour - Root Tuch up (₹1800)" at bounding box center [63, 174] width 71 height 7
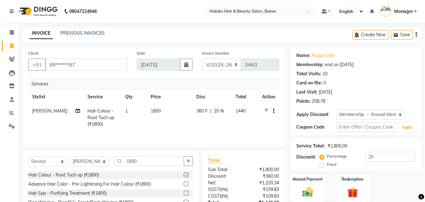
checkbox input "false"
click at [190, 161] on button "button" at bounding box center [188, 161] width 9 height 10
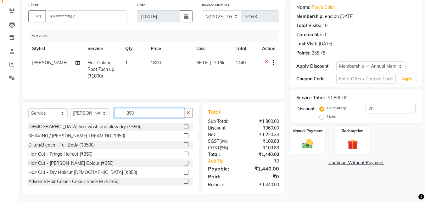
scroll to position [50, 0]
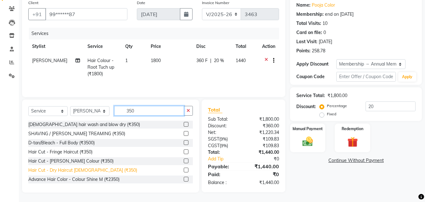
type input "350"
click at [76, 167] on div "Hair Cut - Dry Haircut [DEMOGRAPHIC_DATA] (₹350)" at bounding box center [82, 170] width 109 height 7
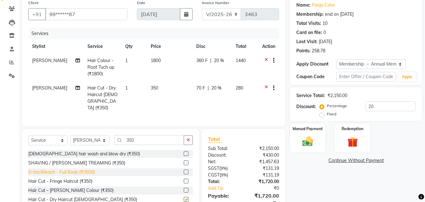
checkbox input "false"
click at [307, 143] on img at bounding box center [308, 141] width 18 height 13
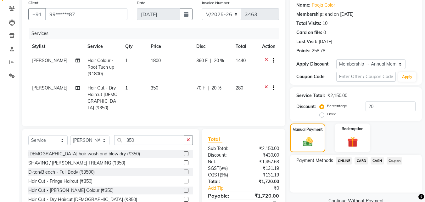
click at [339, 158] on span "ONLINE" at bounding box center [344, 160] width 16 height 7
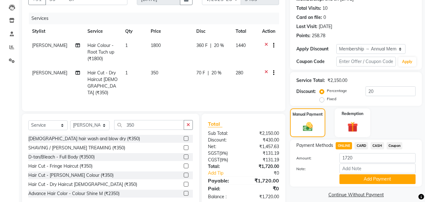
scroll to position [78, 0]
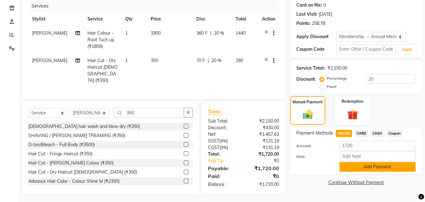
click at [364, 166] on button "Add Payment" at bounding box center [377, 167] width 76 height 10
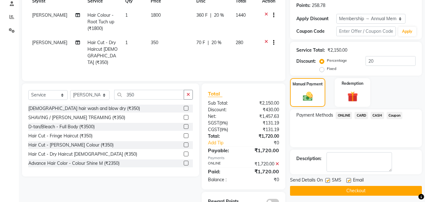
scroll to position [113, 0]
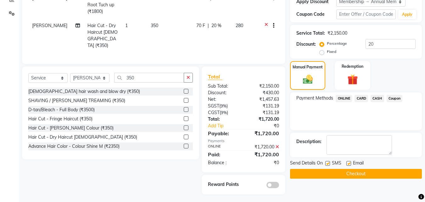
click at [363, 174] on button "Checkout" at bounding box center [356, 174] width 132 height 10
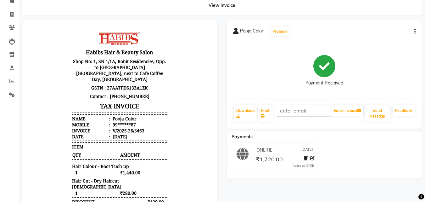
scroll to position [5, 0]
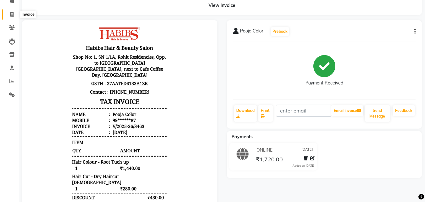
click at [11, 13] on icon at bounding box center [11, 14] width 3 height 5
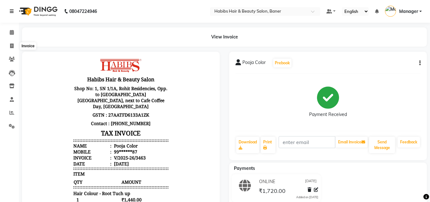
select select "5356"
select select "service"
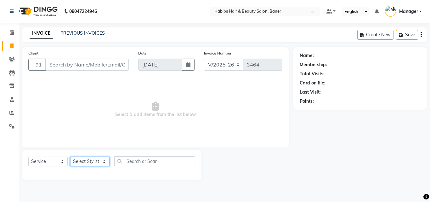
click at [93, 159] on select "Select Stylist Admin [PERSON_NAME] Manager [PERSON_NAME] [PERSON_NAME] Ram Roha…" at bounding box center [89, 161] width 39 height 10
select select "43743"
click at [70, 156] on select "Select Stylist Admin [PERSON_NAME] Manager [PERSON_NAME] [PERSON_NAME] Ram Roha…" at bounding box center [89, 161] width 39 height 10
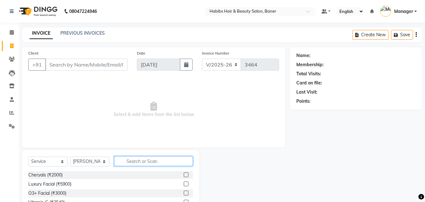
click at [122, 159] on input "text" at bounding box center [153, 161] width 79 height 10
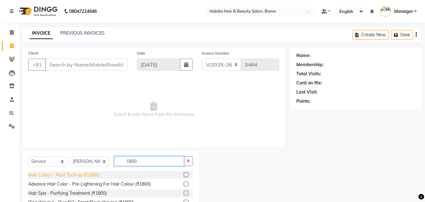
type input "1800"
click at [94, 175] on div "Hair Colour - Root Tuch up (₹1800)" at bounding box center [63, 174] width 71 height 7
checkbox input "false"
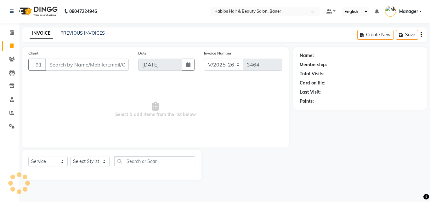
select select "5356"
select select "service"
click at [67, 31] on link "PREVIOUS INVOICES" at bounding box center [82, 33] width 44 height 6
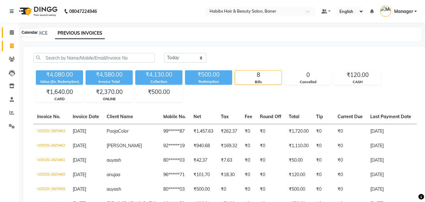
click at [12, 33] on icon at bounding box center [12, 32] width 4 height 5
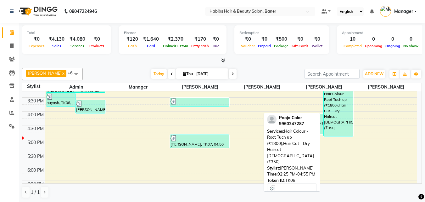
scroll to position [190, 0]
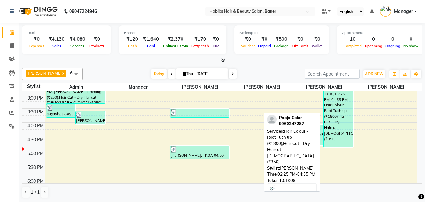
click at [337, 120] on div "Pooja Color, TK08, 02:25 PM-04:55 PM, Hair Colour - Root Tuch up (₹1800),Hair C…" at bounding box center [338, 113] width 29 height 68
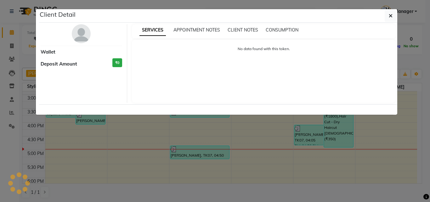
select select "3"
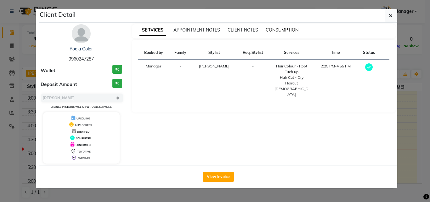
click at [285, 29] on span "CONSUMPTION" at bounding box center [281, 30] width 33 height 6
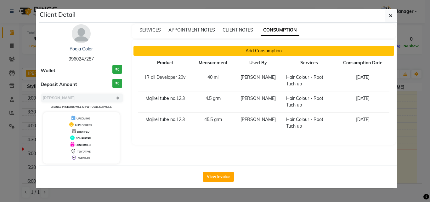
click at [278, 49] on button "Add Consumption" at bounding box center [263, 51] width 261 height 10
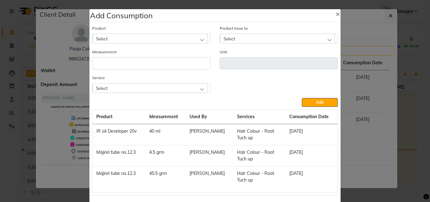
click at [179, 38] on div "Select" at bounding box center [149, 38] width 115 height 9
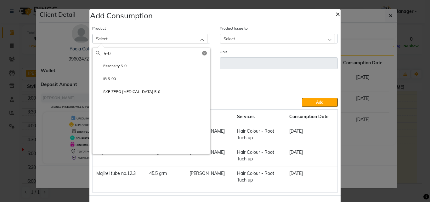
type input "5-0"
click at [335, 14] on span "×" at bounding box center [337, 13] width 4 height 9
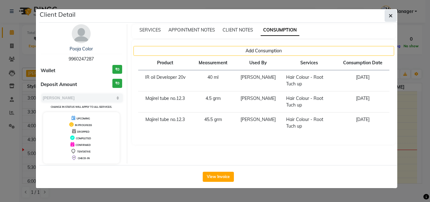
click at [391, 13] on icon "button" at bounding box center [390, 15] width 4 height 5
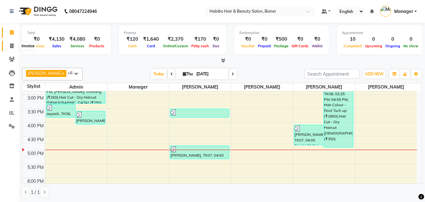
click at [12, 46] on icon at bounding box center [11, 45] width 3 height 5
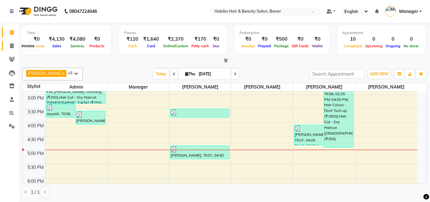
select select "5356"
select select "service"
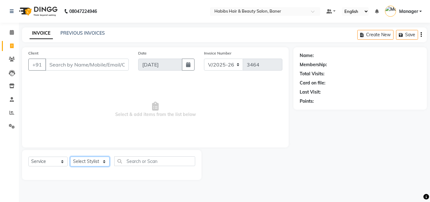
click at [87, 162] on select "Select Stylist Admin [PERSON_NAME] Manager [PERSON_NAME] [PERSON_NAME] Ram Roha…" at bounding box center [89, 161] width 39 height 10
select select "35494"
click at [70, 156] on select "Select Stylist Admin [PERSON_NAME] Manager [PERSON_NAME] [PERSON_NAME] Ram Roha…" at bounding box center [89, 161] width 39 height 10
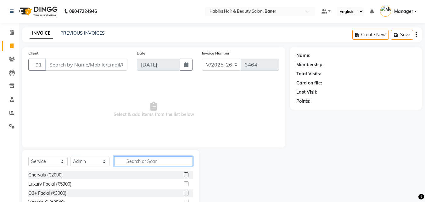
click at [142, 160] on input "text" at bounding box center [153, 161] width 79 height 10
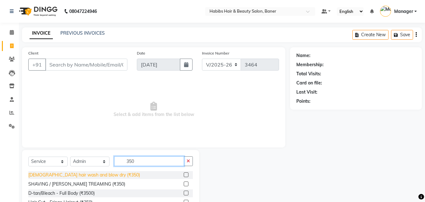
type input "350"
click at [103, 175] on div "[DEMOGRAPHIC_DATA] hair wash and blow dry (₹350)" at bounding box center [84, 174] width 112 height 7
checkbox input "false"
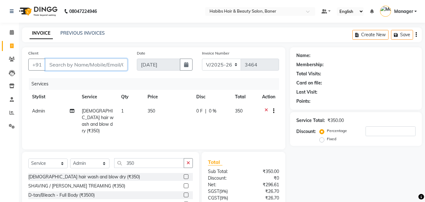
click at [71, 64] on input "Client" at bounding box center [86, 64] width 82 height 12
type input "0"
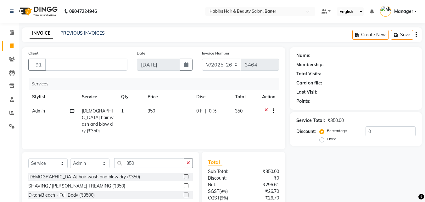
click at [267, 110] on icon at bounding box center [265, 112] width 3 height 8
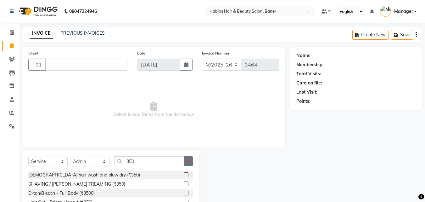
click at [188, 159] on icon "button" at bounding box center [187, 161] width 3 height 4
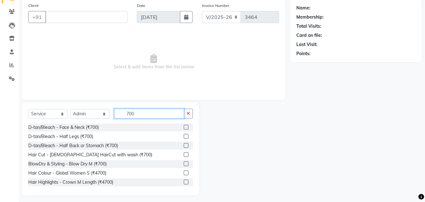
scroll to position [50, 0]
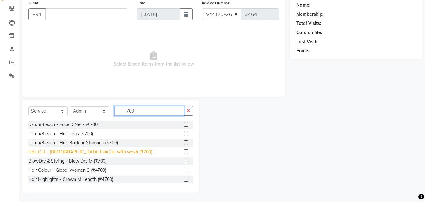
type input "700"
click at [95, 153] on div "Hair Cut - [DEMOGRAPHIC_DATA] HairCut with wash (₹700)" at bounding box center [90, 151] width 124 height 7
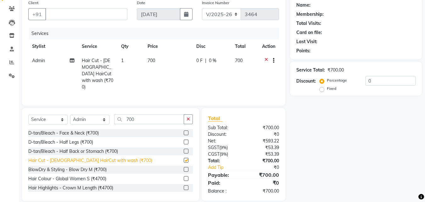
checkbox input "false"
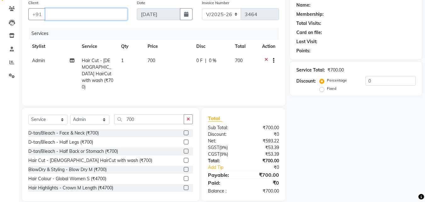
click at [94, 18] on input "Client" at bounding box center [86, 14] width 82 height 12
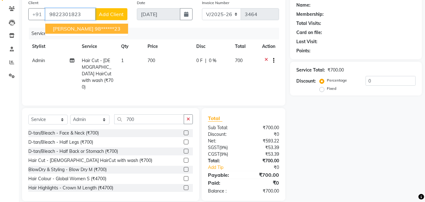
click at [95, 29] on ngb-highlight "98******23" at bounding box center [108, 28] width 26 height 6
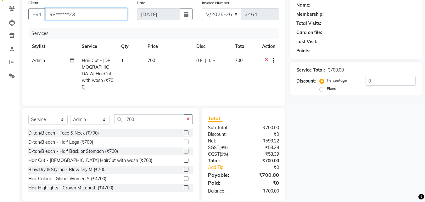
type input "98******23"
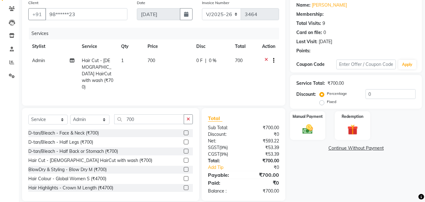
type input "20"
select select "2: Object"
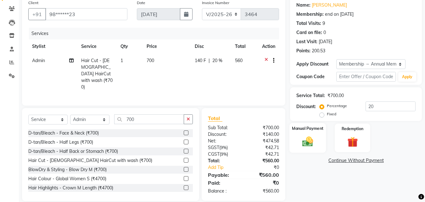
click at [308, 141] on img at bounding box center [308, 141] width 18 height 13
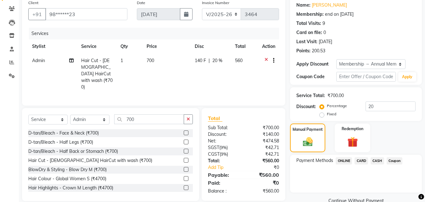
click at [343, 160] on span "ONLINE" at bounding box center [344, 160] width 16 height 7
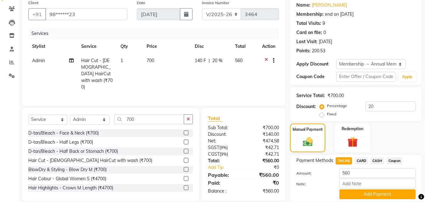
click at [359, 192] on button "Add Payment" at bounding box center [377, 194] width 76 height 10
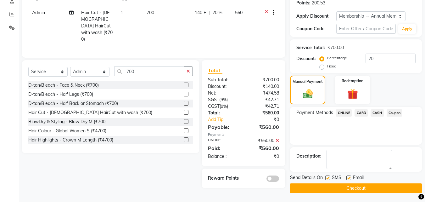
scroll to position [99, 0]
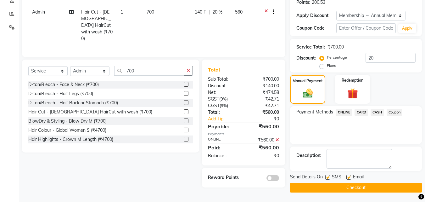
click at [359, 186] on button "Checkout" at bounding box center [356, 187] width 132 height 10
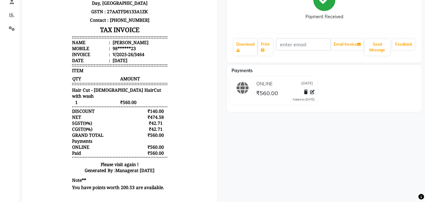
scroll to position [114, 0]
